Goal: Transaction & Acquisition: Purchase product/service

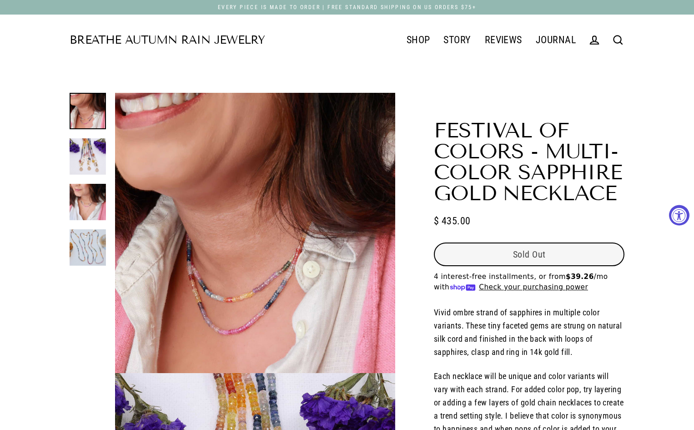
select select "3"
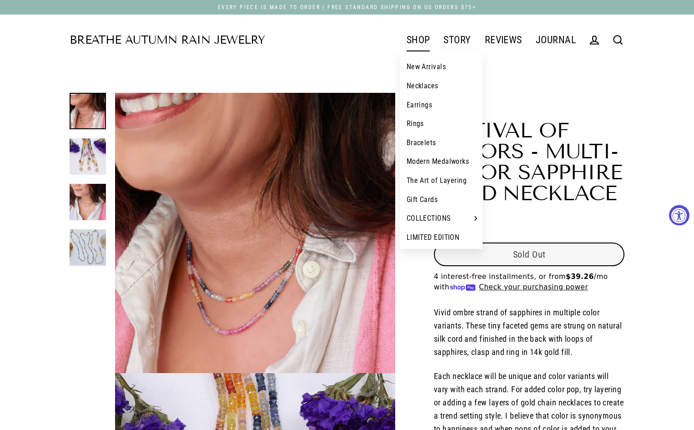
click at [48, 70] on link "New Arrivals" at bounding box center [441, 66] width 83 height 19
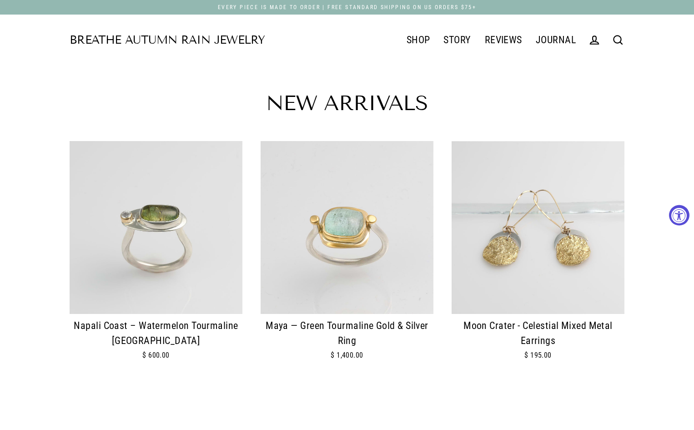
click at [510, 295] on img at bounding box center [538, 227] width 173 height 173
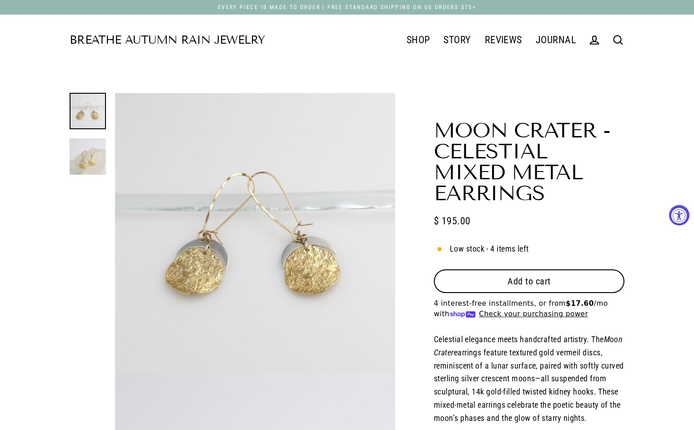
select select "3"
click at [503, 269] on button "Add to cart" at bounding box center [529, 281] width 191 height 24
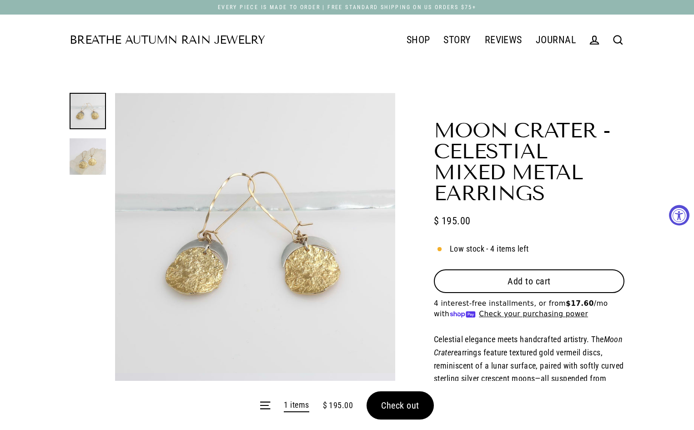
click at [392, 406] on form "Menu 1 items $ 195.00 Check out" at bounding box center [347, 405] width 694 height 49
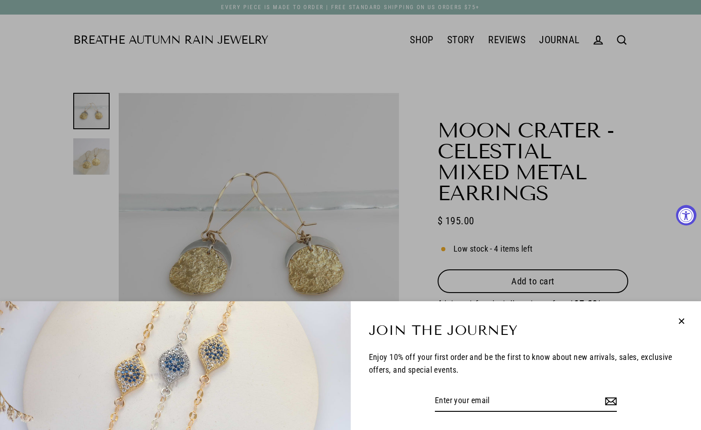
click at [681, 324] on icon "button" at bounding box center [681, 321] width 12 height 12
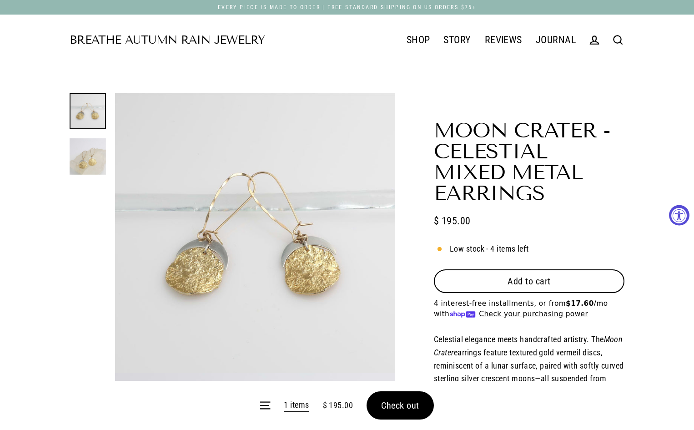
click at [402, 404] on span "Check out" at bounding box center [400, 405] width 38 height 11
